Goal: Entertainment & Leisure: Consume media (video, audio)

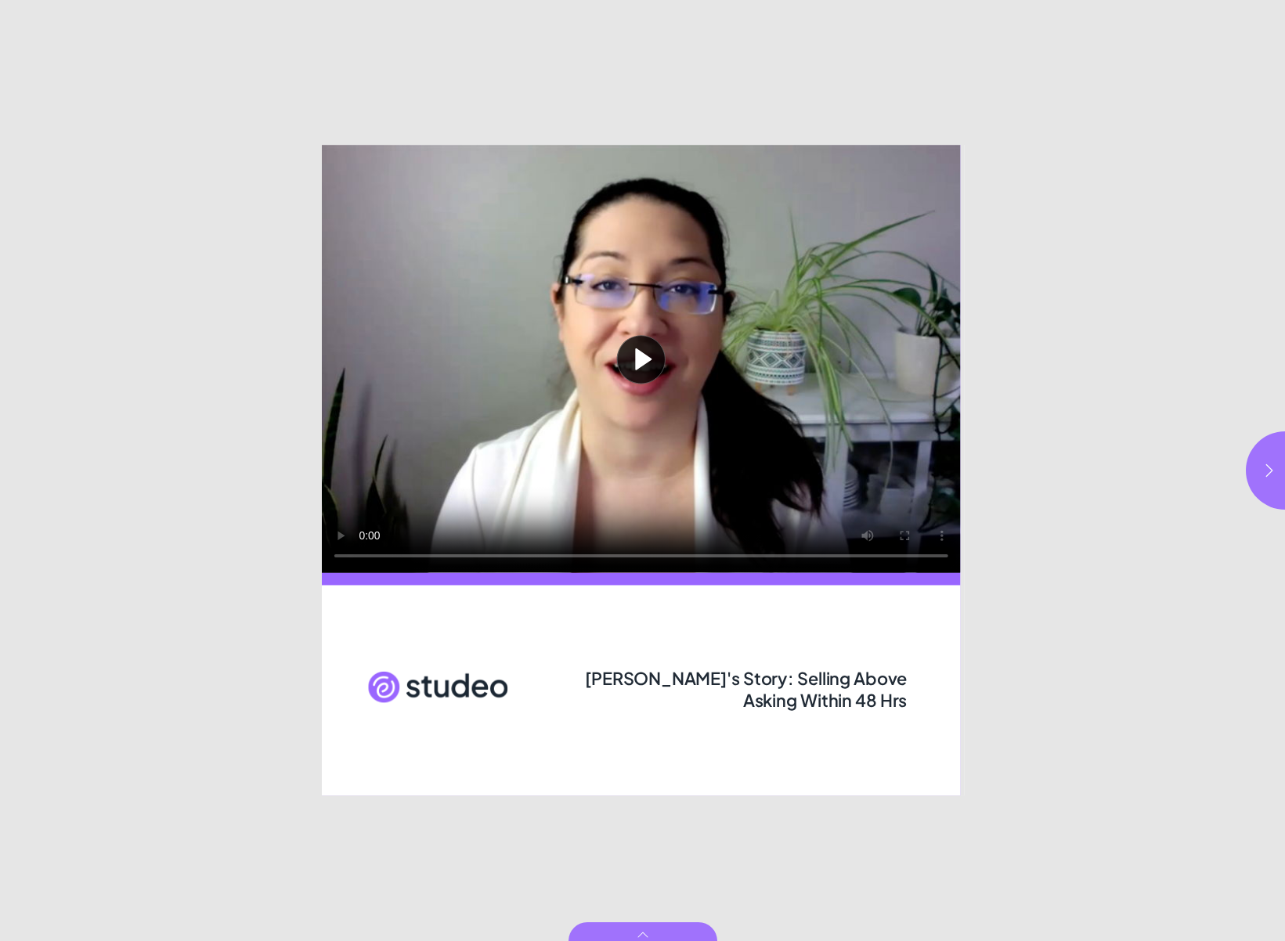
click at [640, 362] on button "Play video" at bounding box center [641, 359] width 639 height 428
click at [1270, 463] on icon "button" at bounding box center [1269, 471] width 16 height 16
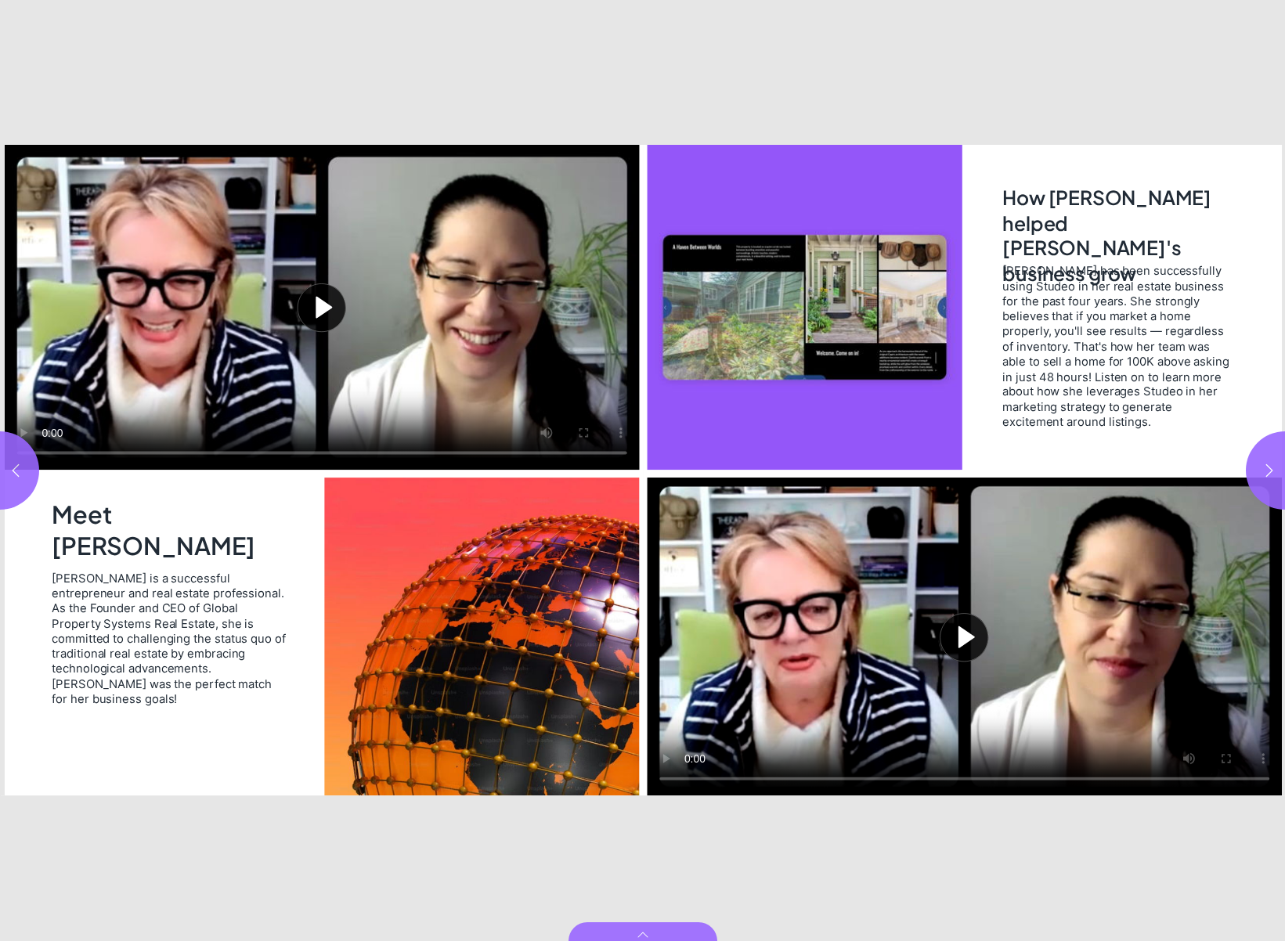
click at [319, 308] on button "Play video" at bounding box center [321, 307] width 635 height 325
click at [256, 333] on video "Video" at bounding box center [321, 307] width 635 height 325
click at [968, 637] on button "Play video" at bounding box center [964, 637] width 635 height 318
click at [1272, 460] on button "button" at bounding box center [1284, 470] width 78 height 78
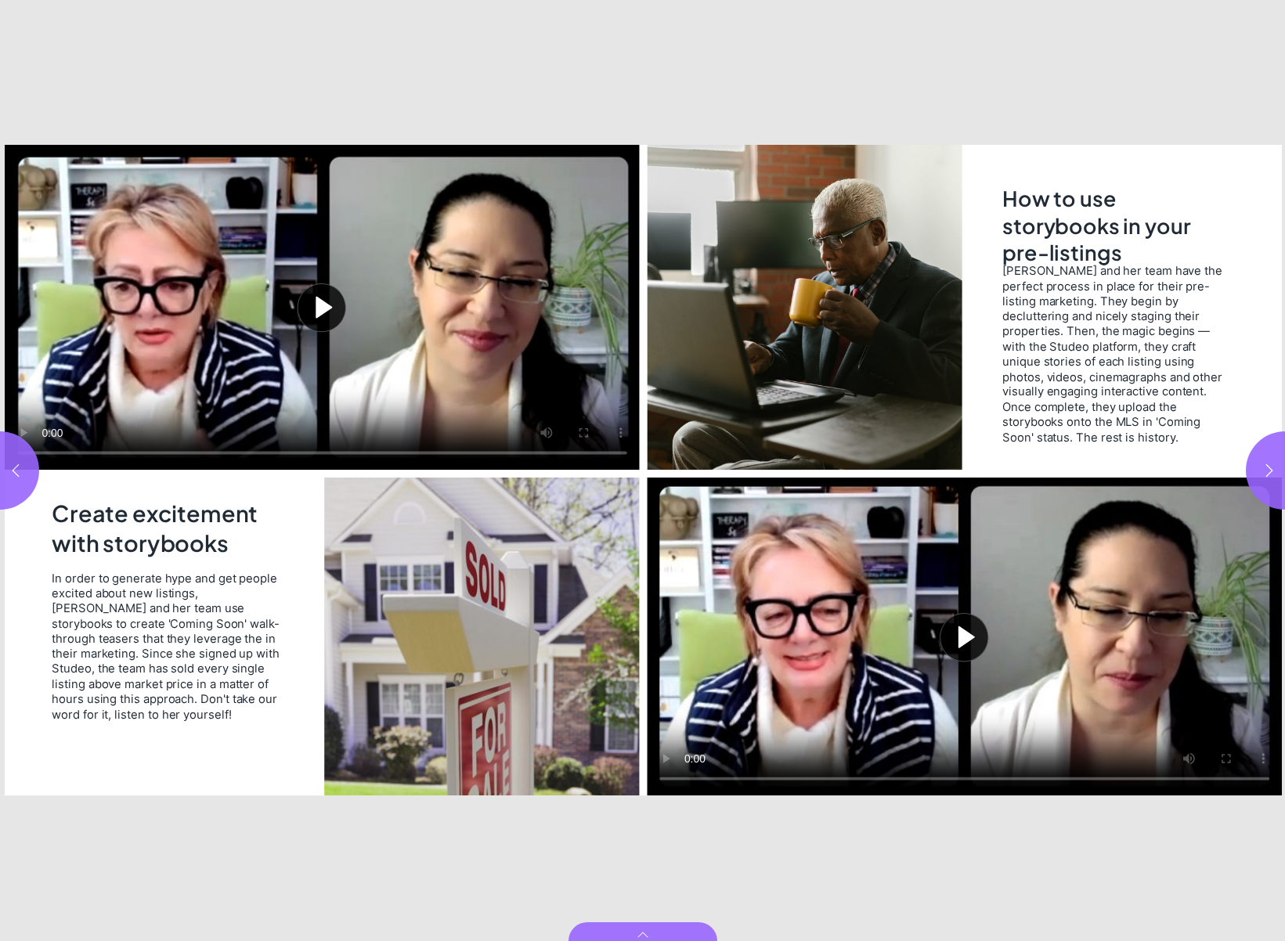
click at [318, 312] on button "Play video" at bounding box center [321, 307] width 635 height 325
click at [380, 373] on video "Video" at bounding box center [321, 307] width 635 height 325
click at [966, 640] on button "Play video" at bounding box center [964, 637] width 635 height 318
click at [1253, 463] on button "button" at bounding box center [1284, 470] width 78 height 78
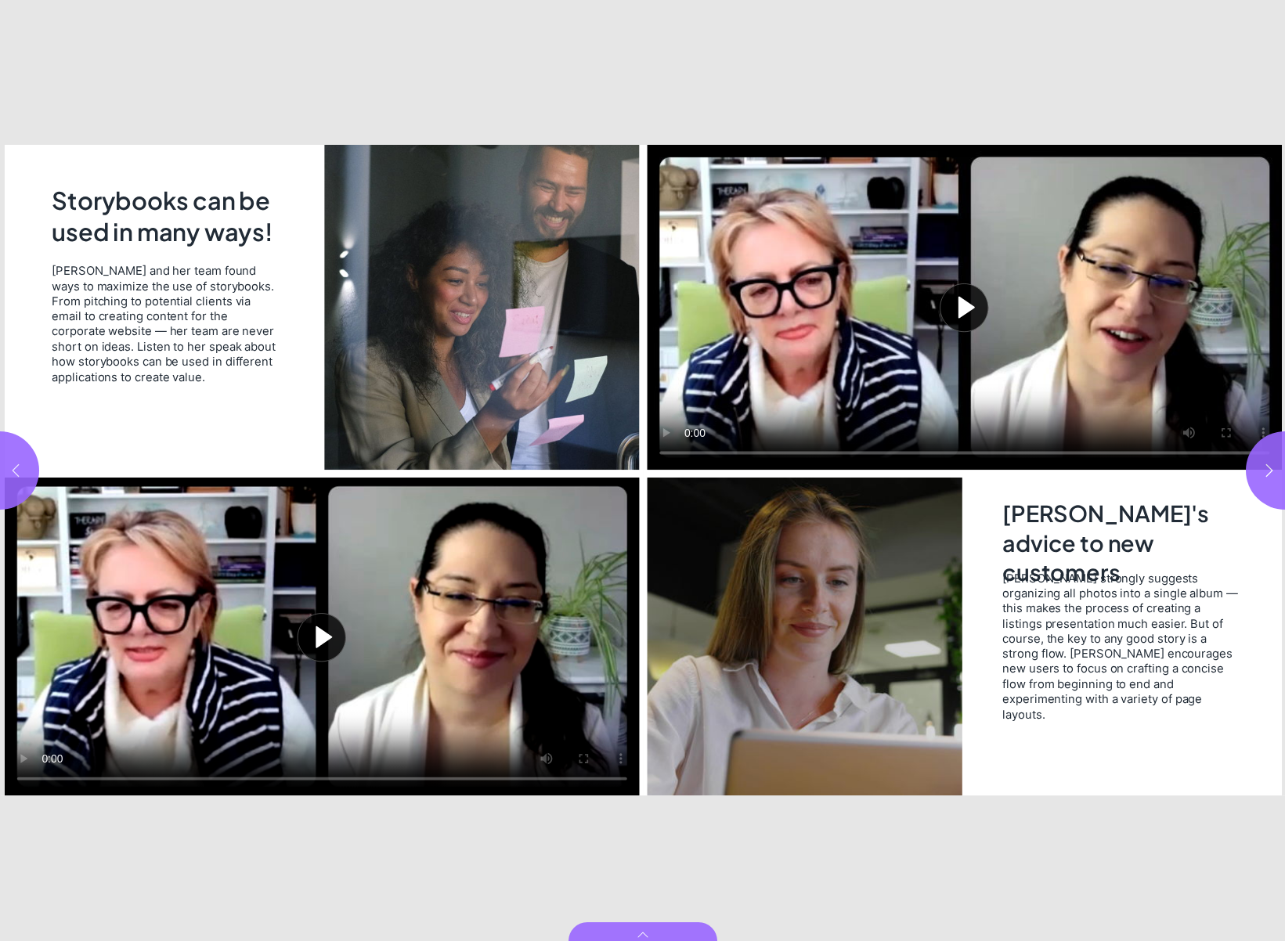
click at [18, 476] on icon "button" at bounding box center [16, 469] width 7 height 13
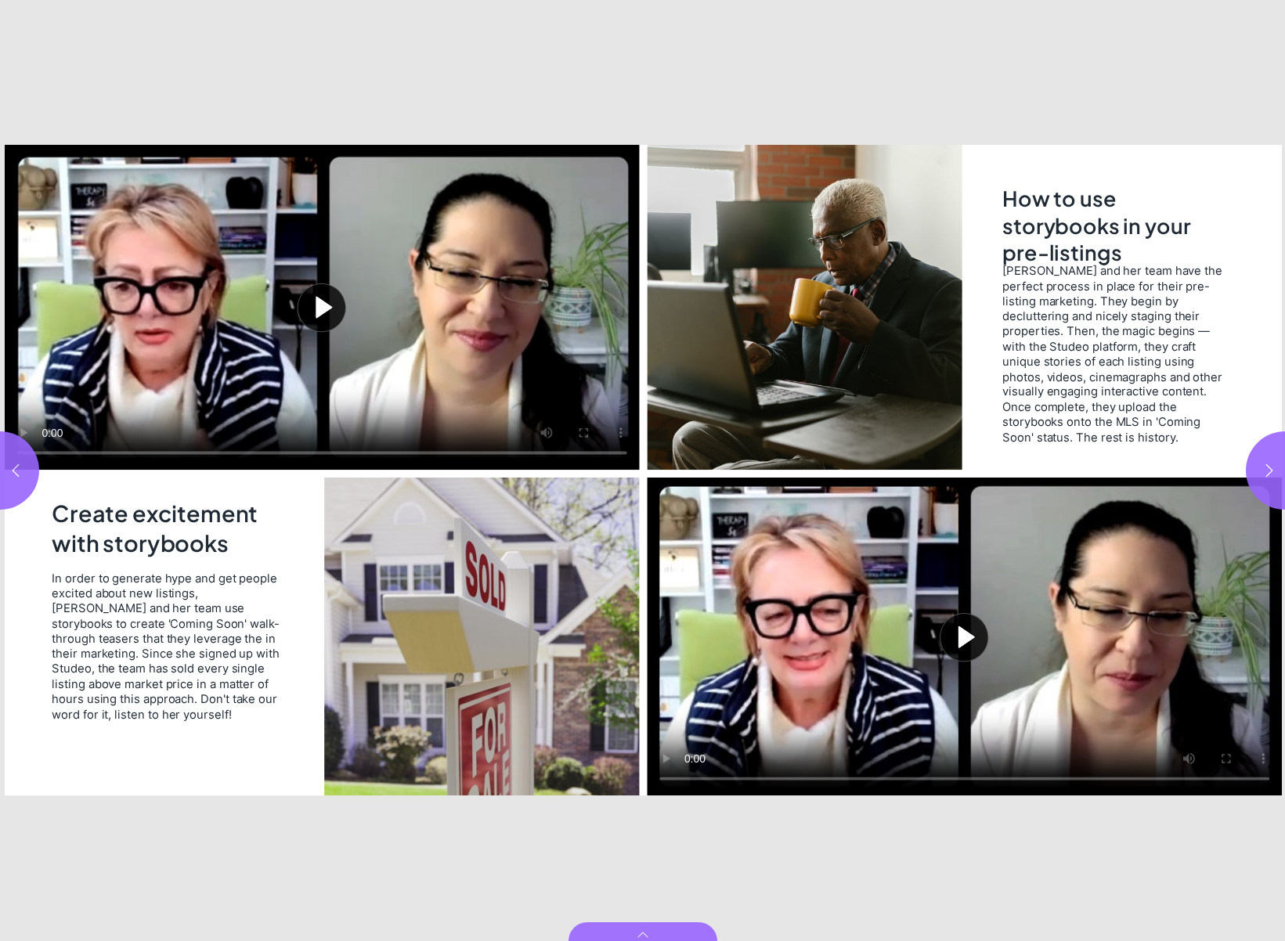
click at [979, 630] on button "Play video" at bounding box center [964, 637] width 635 height 318
click at [1262, 470] on icon "button" at bounding box center [1269, 471] width 16 height 16
type input "***"
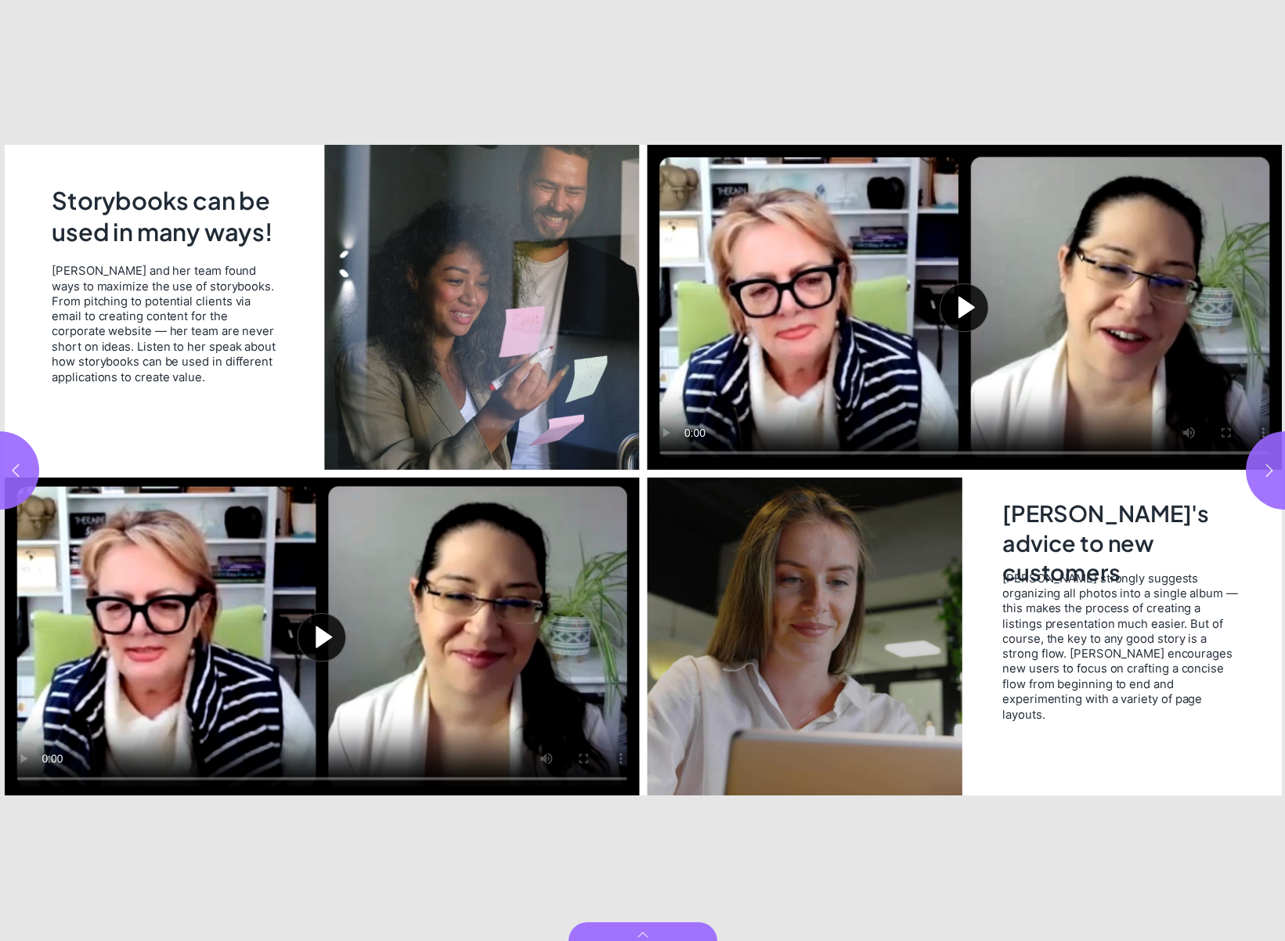
click at [328, 647] on button "Play video" at bounding box center [321, 637] width 635 height 318
click at [272, 647] on video "Video" at bounding box center [321, 637] width 635 height 318
click at [971, 301] on button "Play video" at bounding box center [964, 307] width 635 height 325
